Goal: Information Seeking & Learning: Learn about a topic

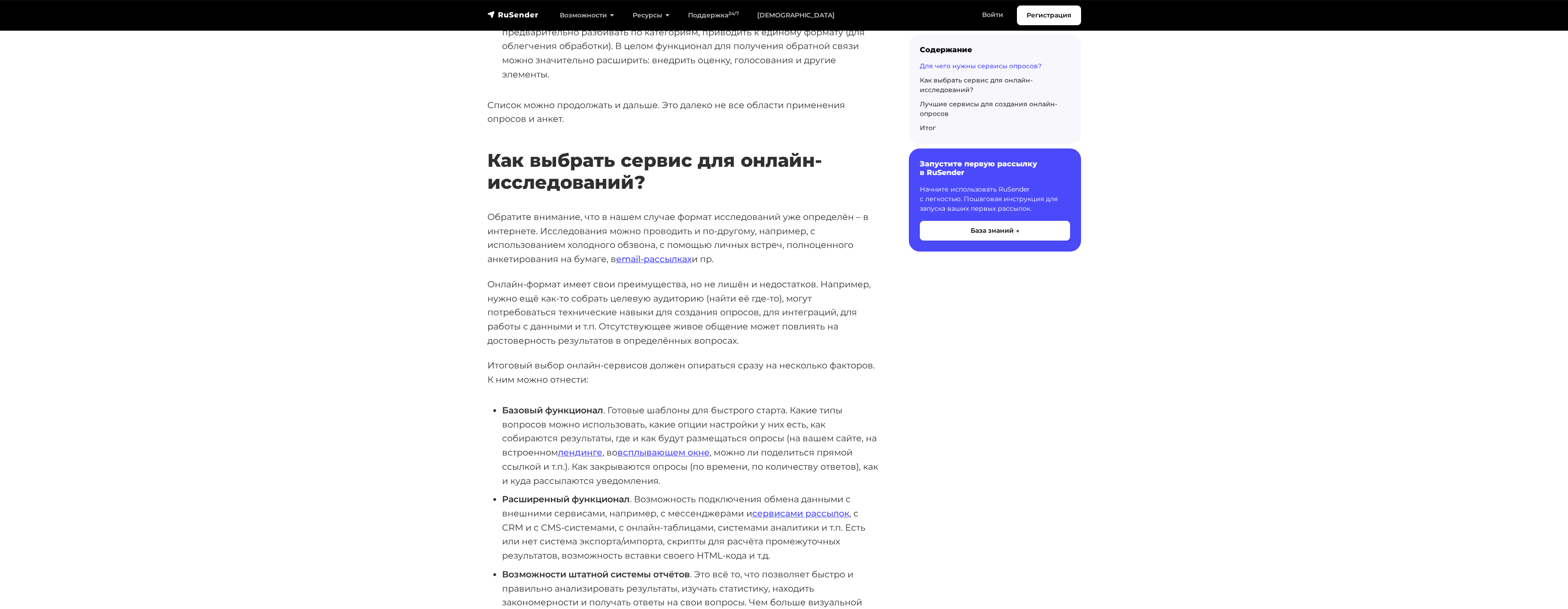
scroll to position [1248, 0]
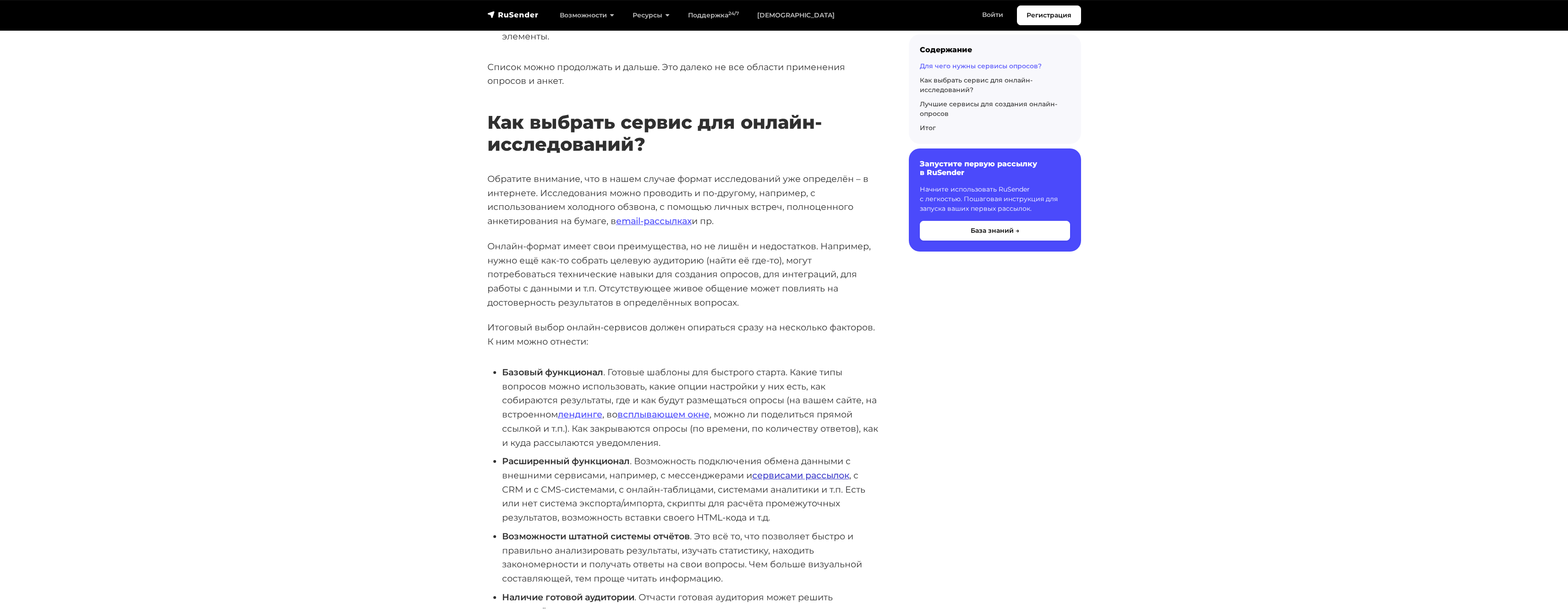
click at [774, 470] on link "сервисами рассылок" at bounding box center [801, 475] width 97 height 11
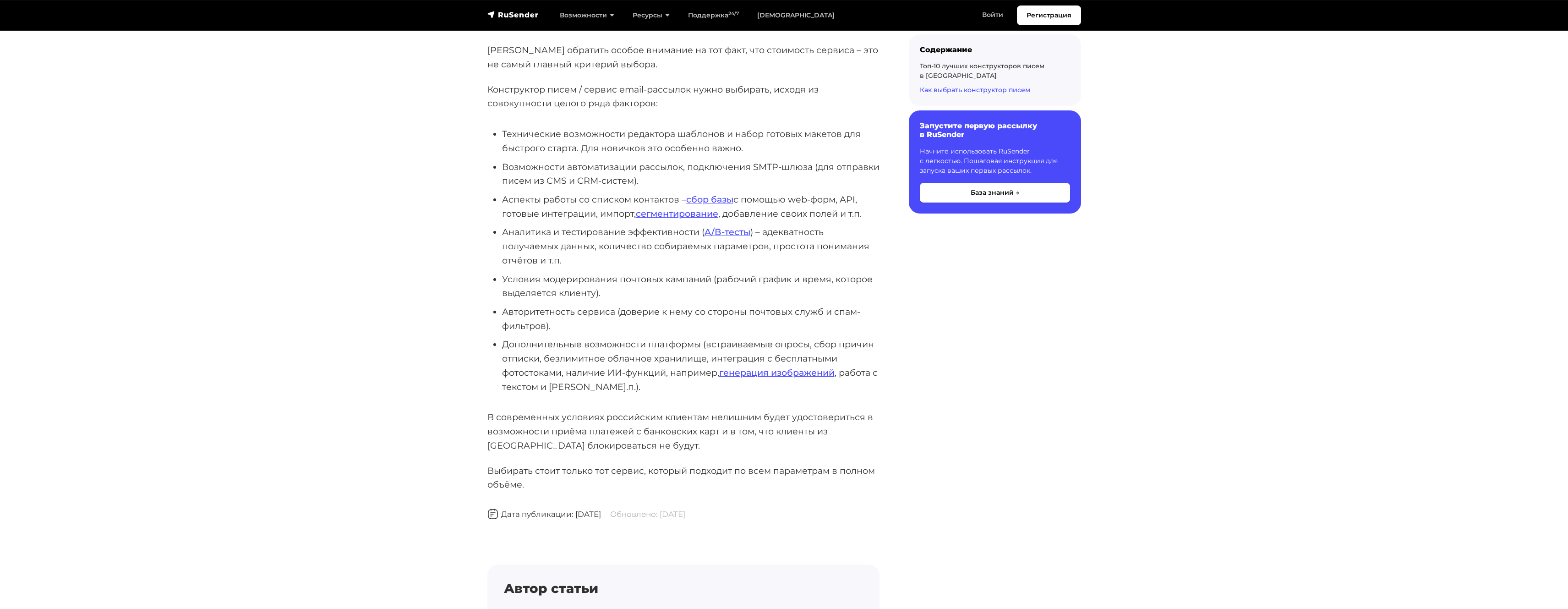
scroll to position [11282, 0]
